Goal: Task Accomplishment & Management: Use online tool/utility

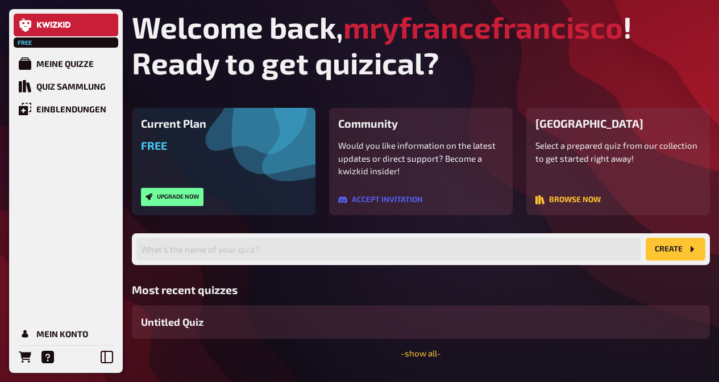
scroll to position [31, 0]
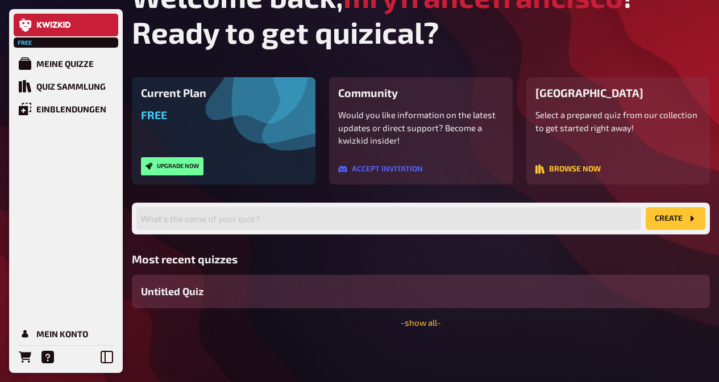
click at [390, 299] on div "Untitled Quiz" at bounding box center [421, 292] width 578 height 34
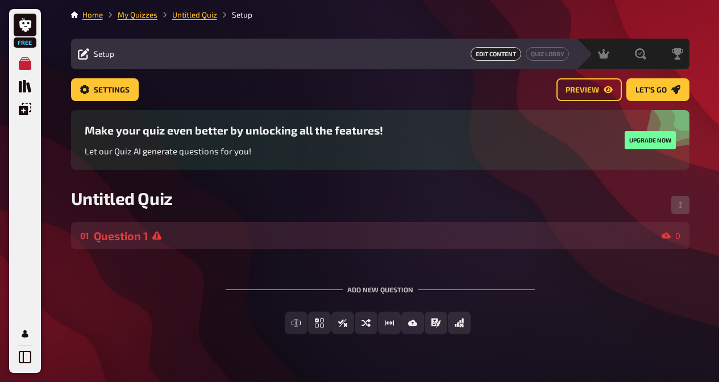
drag, startPoint x: 390, startPoint y: 299, endPoint x: 277, endPoint y: 231, distance: 131.5
click at [277, 231] on div "Question 1" at bounding box center [375, 235] width 563 height 13
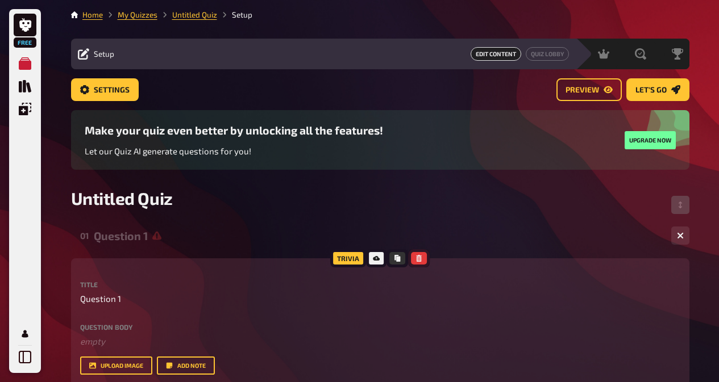
click at [418, 259] on icon "button" at bounding box center [418, 258] width 5 height 7
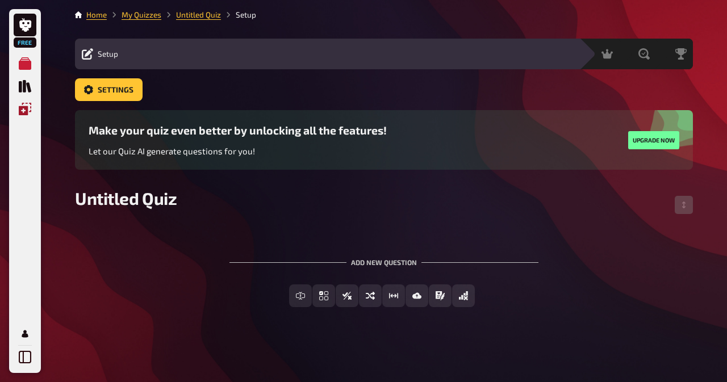
click at [25, 112] on icon "Overlays" at bounding box center [25, 109] width 12 height 12
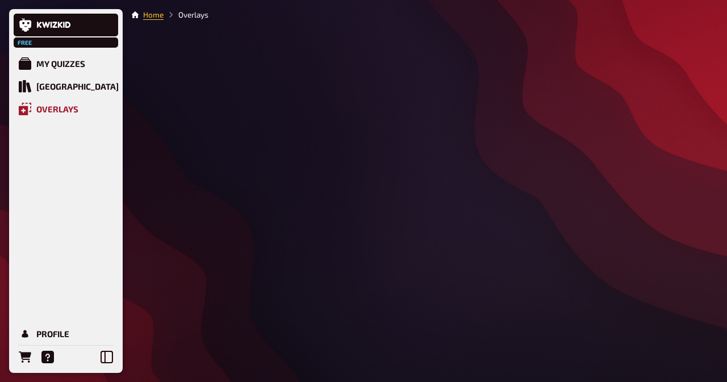
click at [25, 112] on icon "Overlays" at bounding box center [25, 109] width 12 height 12
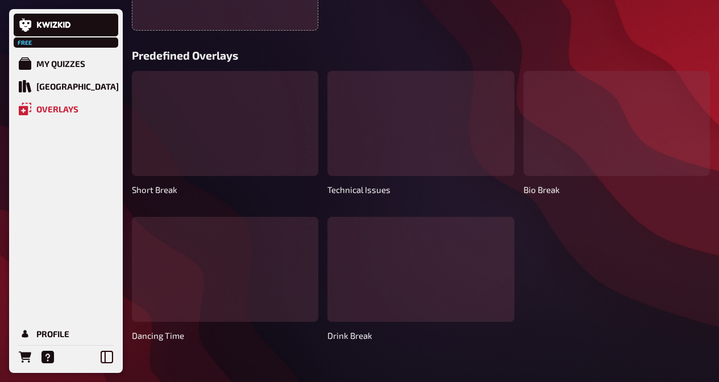
scroll to position [190, 0]
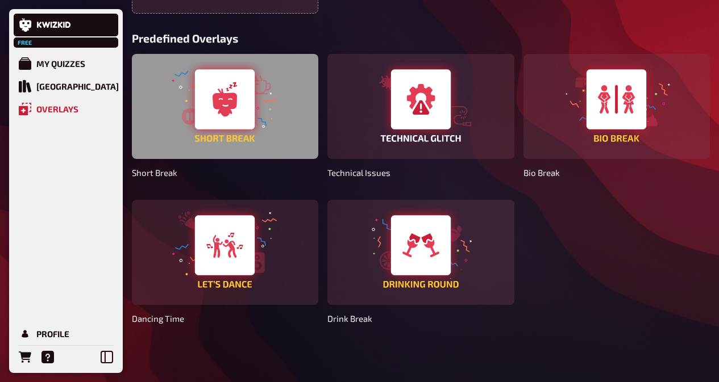
click at [253, 109] on div at bounding box center [225, 106] width 186 height 105
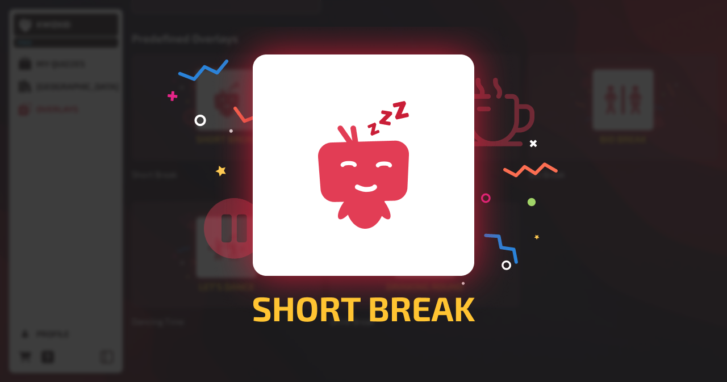
click at [530, 145] on div at bounding box center [363, 191] width 727 height 382
click at [530, 145] on div at bounding box center [623, 107] width 189 height 107
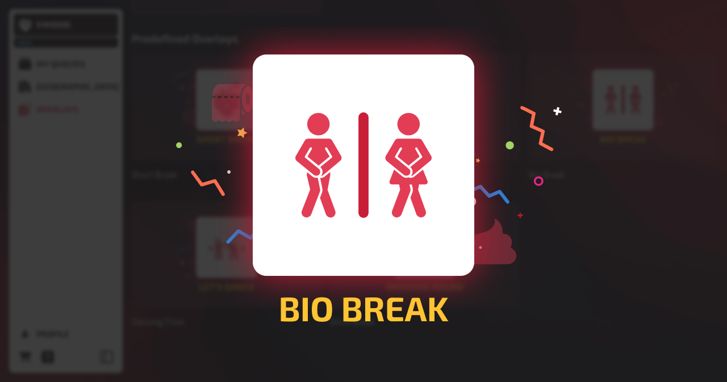
click at [521, 143] on div at bounding box center [363, 191] width 727 height 382
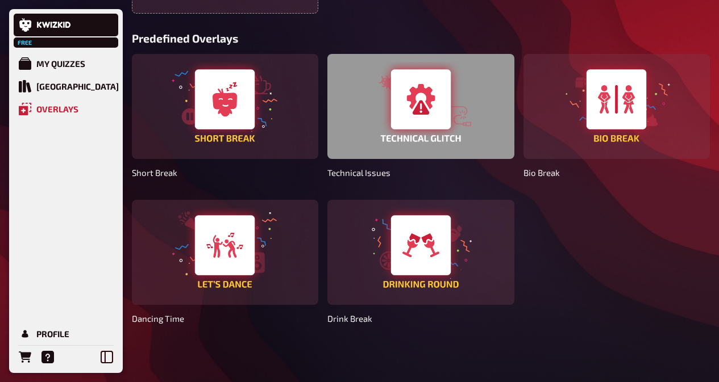
scroll to position [38, 0]
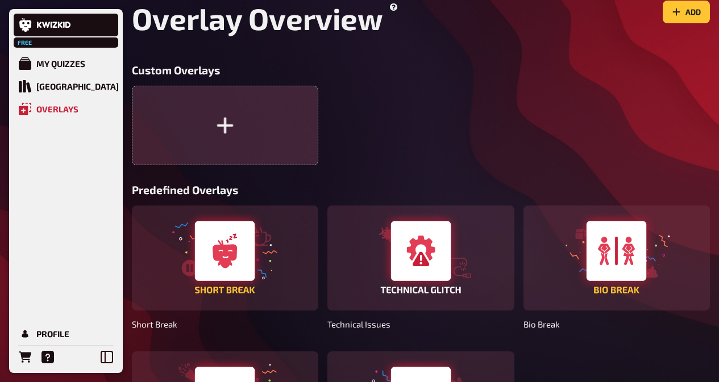
click at [269, 111] on button "button" at bounding box center [225, 126] width 186 height 80
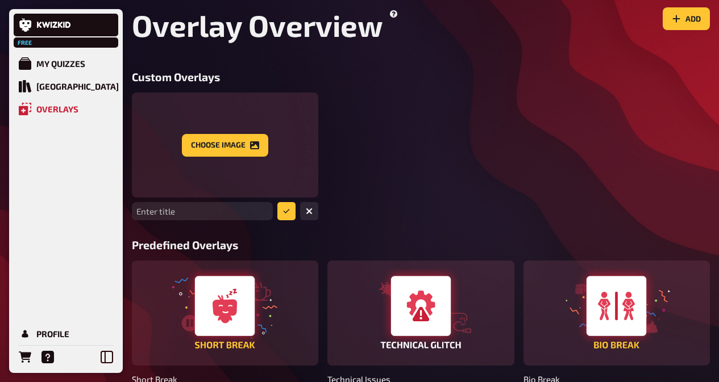
scroll to position [0, 0]
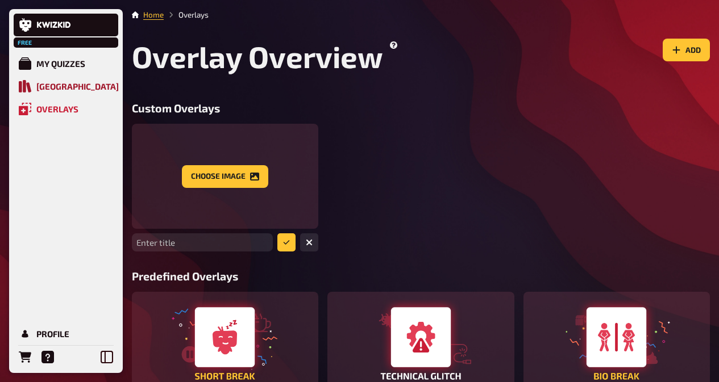
click at [65, 85] on div "[GEOGRAPHIC_DATA]" at bounding box center [77, 86] width 82 height 10
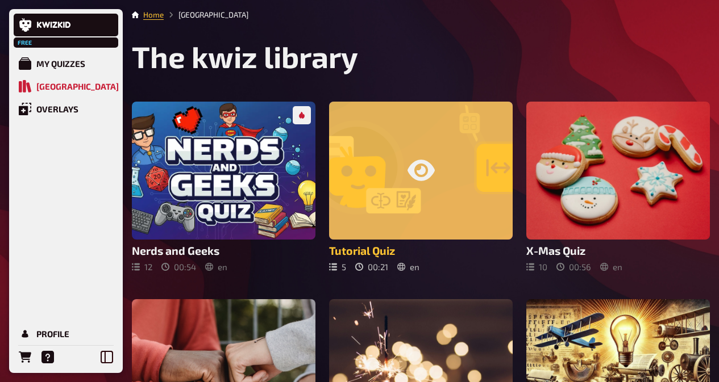
click at [397, 200] on div at bounding box center [420, 170] width 183 height 137
click at [397, 199] on div at bounding box center [420, 170] width 183 height 137
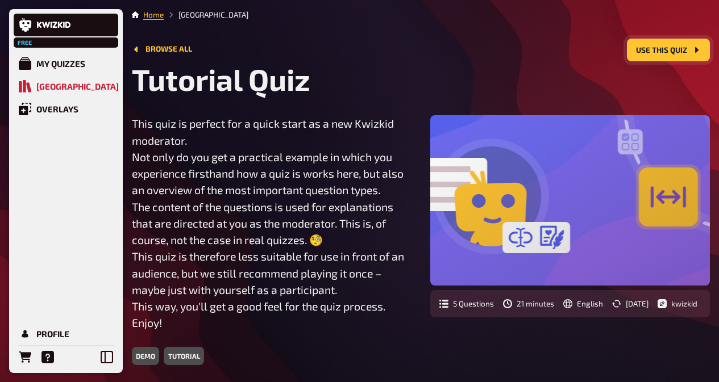
click at [682, 45] on button "Use this quiz" at bounding box center [668, 50] width 83 height 23
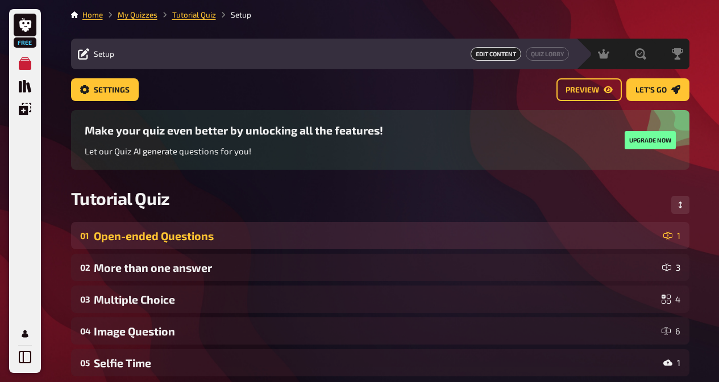
click at [351, 239] on div "Open-ended Questions" at bounding box center [376, 235] width 565 height 13
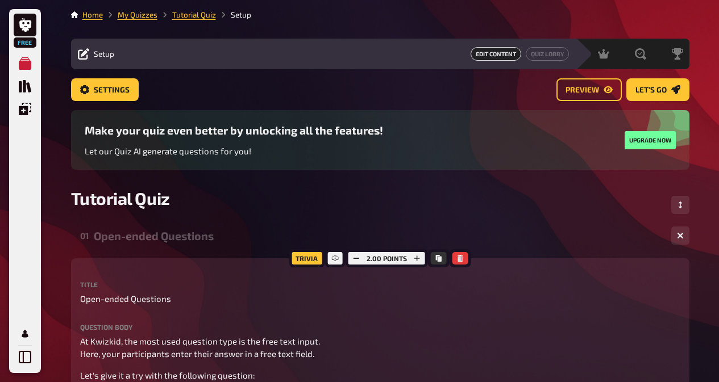
click at [351, 239] on div "Open-ended Questions" at bounding box center [378, 235] width 568 height 13
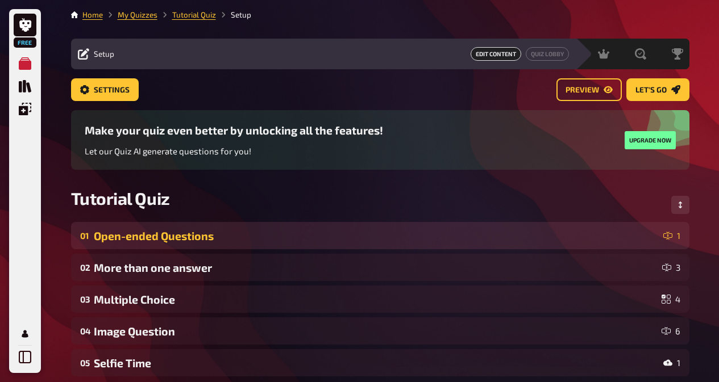
click at [350, 237] on div "Open-ended Questions" at bounding box center [376, 235] width 565 height 13
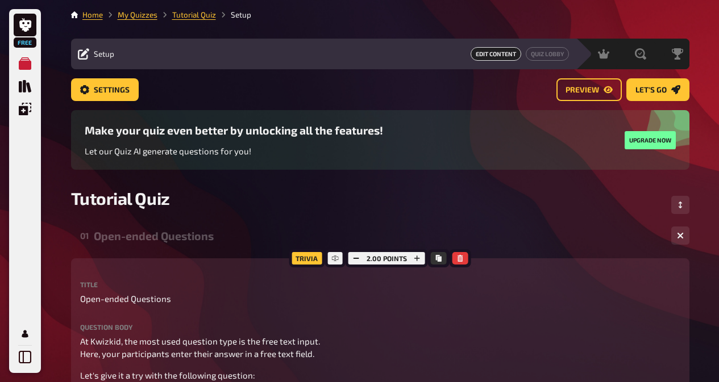
click at [278, 130] on h3 "Make your quiz even better by unlocking all the features!" at bounding box center [234, 130] width 298 height 13
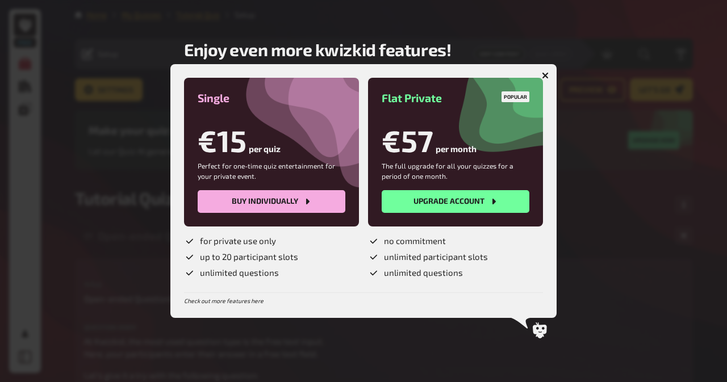
click at [543, 72] on icon "button" at bounding box center [545, 75] width 7 height 7
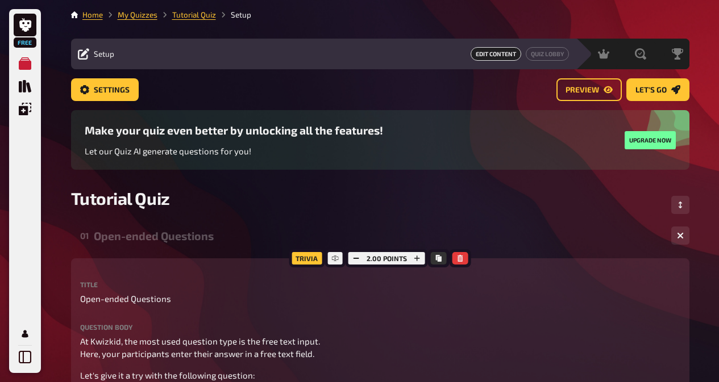
click at [25, 48] on div "Free My Quizzes Quiz Library Overlays Profile" at bounding box center [25, 191] width 32 height 364
click at [24, 43] on span "Free" at bounding box center [25, 42] width 20 height 7
click at [31, 73] on link "My Quizzes" at bounding box center [25, 63] width 23 height 23
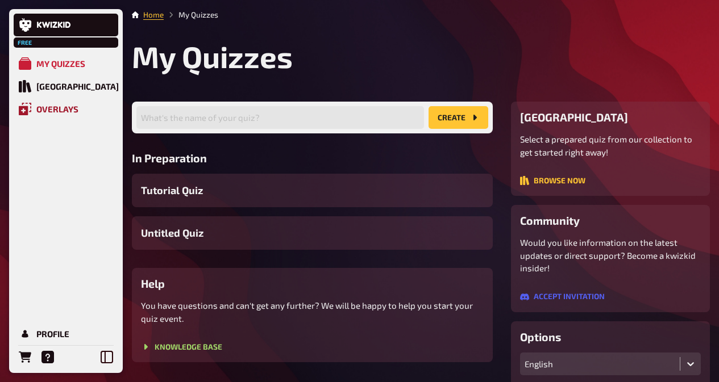
click at [47, 112] on div "Overlays" at bounding box center [57, 109] width 42 height 10
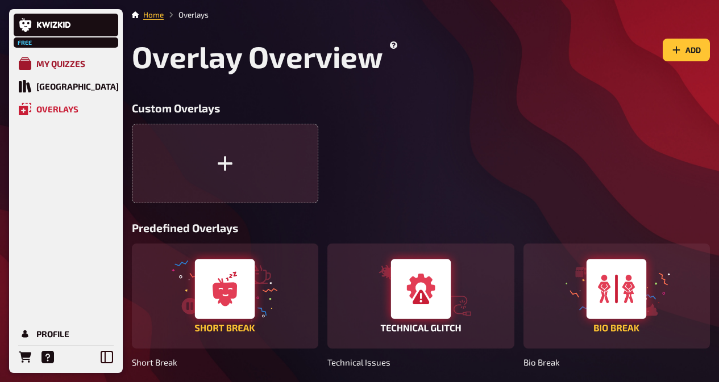
click at [69, 67] on div "My Quizzes" at bounding box center [60, 64] width 49 height 10
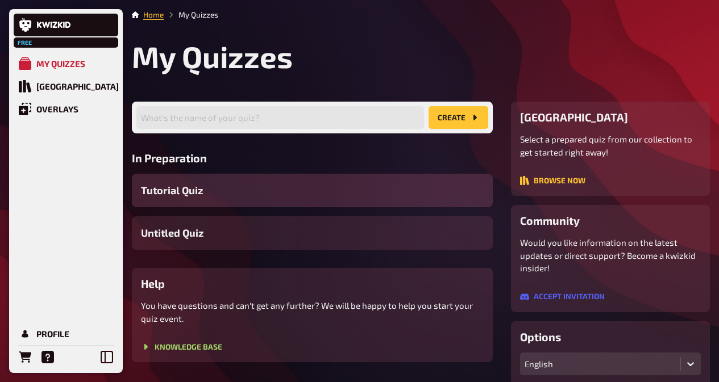
click at [189, 194] on span "Tutorial Quiz" at bounding box center [172, 190] width 62 height 15
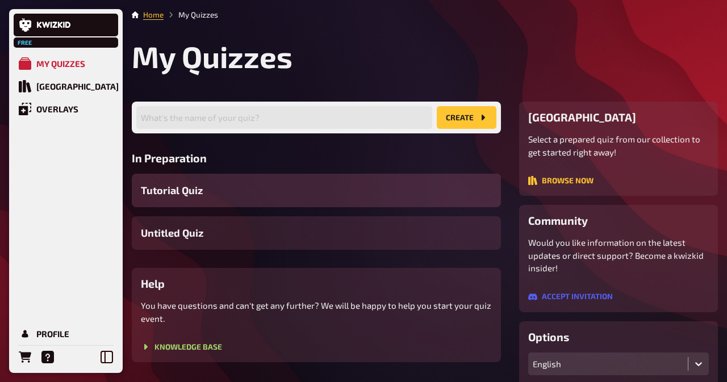
click at [189, 194] on div "Home My Quizzes My Quizzes What's the name of your quiz? create In Preparation …" at bounding box center [425, 346] width 604 height 693
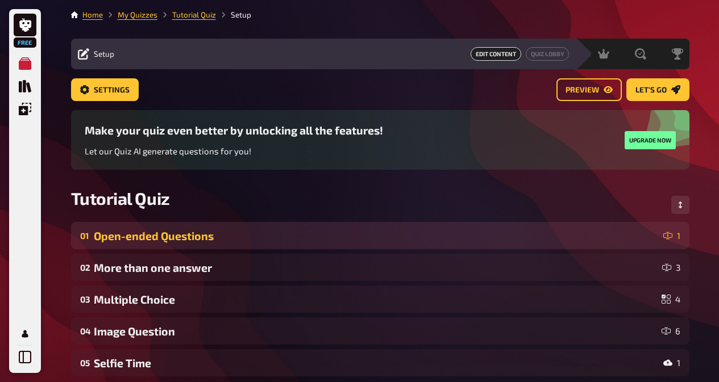
click at [270, 227] on div "01 Open-ended Questions 1" at bounding box center [380, 235] width 618 height 27
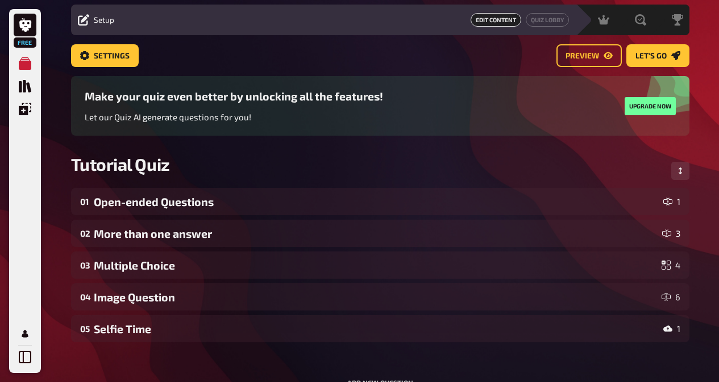
scroll to position [9, 0]
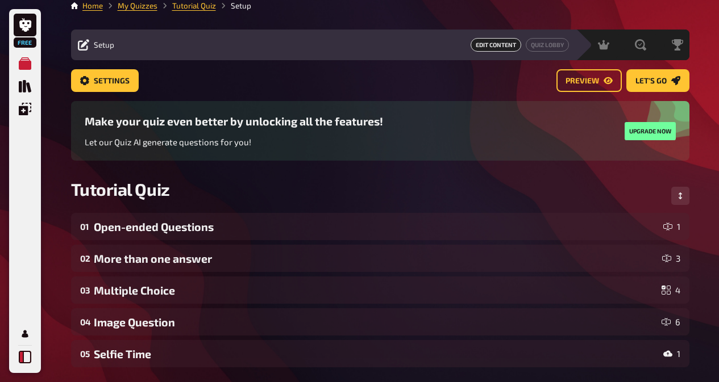
click at [26, 358] on icon at bounding box center [25, 357] width 12 height 12
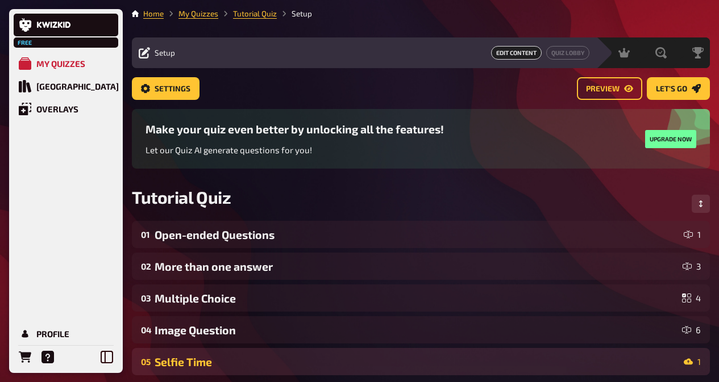
scroll to position [0, 0]
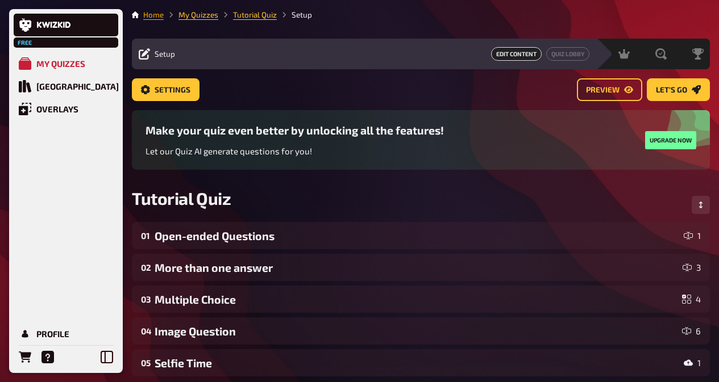
click at [160, 16] on link "Home" at bounding box center [153, 14] width 20 height 9
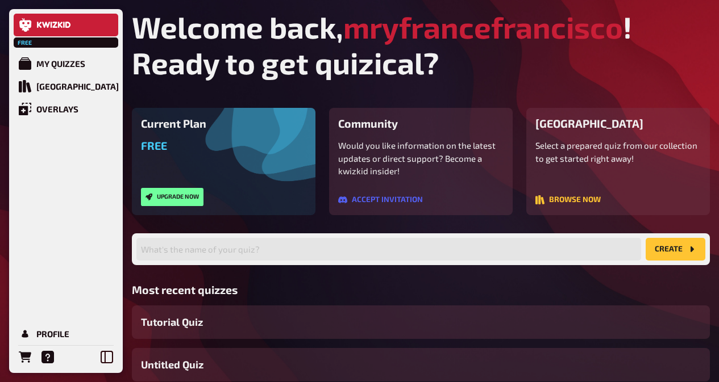
scroll to position [73, 0]
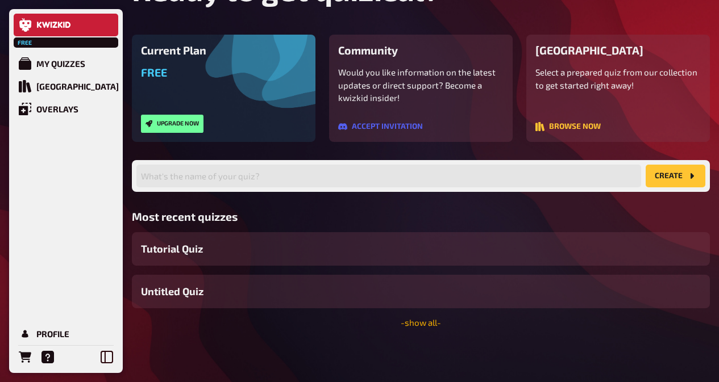
click at [414, 322] on link "- show all -" at bounding box center [420, 323] width 40 height 10
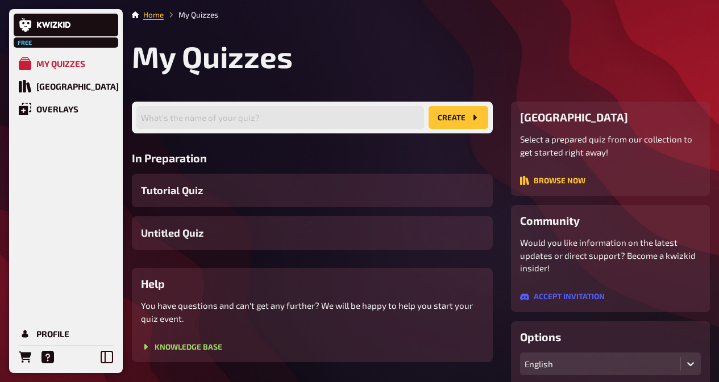
click at [201, 23] on main "Home My Quizzes My Quizzes What's the name of your quiz? create In Preparation …" at bounding box center [421, 323] width 578 height 629
click at [201, 22] on main "Home My Quizzes My Quizzes What's the name of your quiz? create In Preparation …" at bounding box center [421, 323] width 578 height 629
click at [201, 18] on li "My Quizzes" at bounding box center [191, 14] width 55 height 11
click at [201, 17] on li "My Quizzes" at bounding box center [191, 14] width 55 height 11
click at [206, 15] on li "My Quizzes" at bounding box center [191, 14] width 55 height 11
